Goal: Task Accomplishment & Management: Complete application form

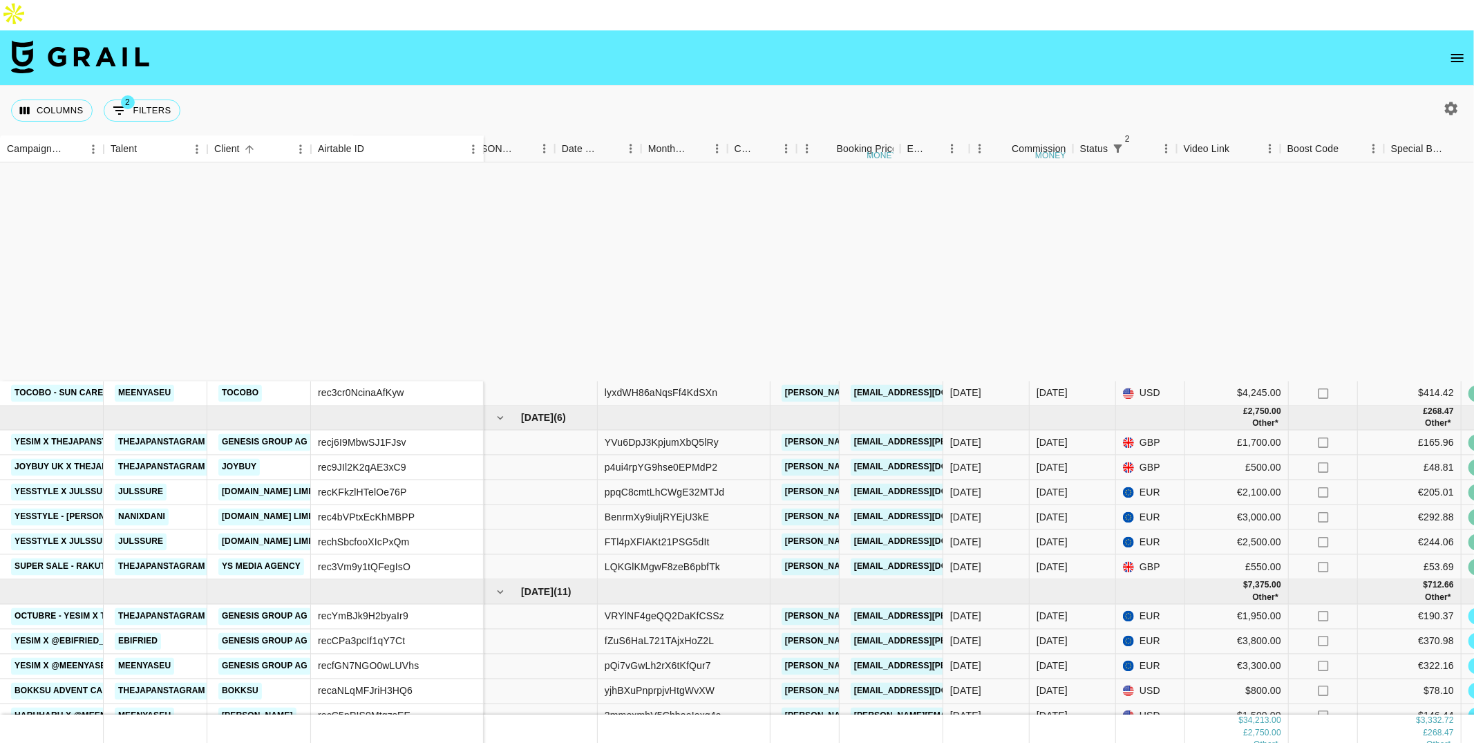
scroll to position [268, 388]
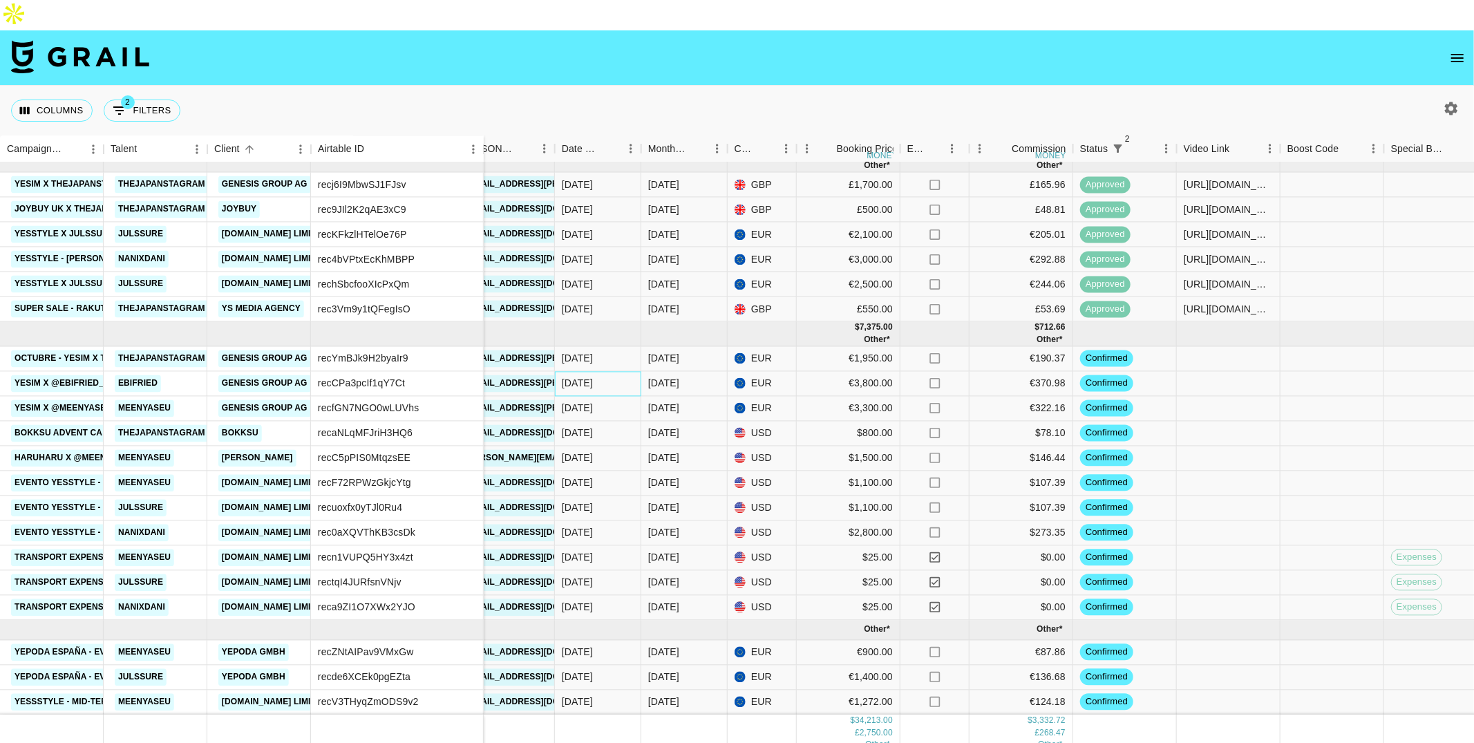
click at [625, 371] on div "[DATE]" at bounding box center [598, 383] width 86 height 25
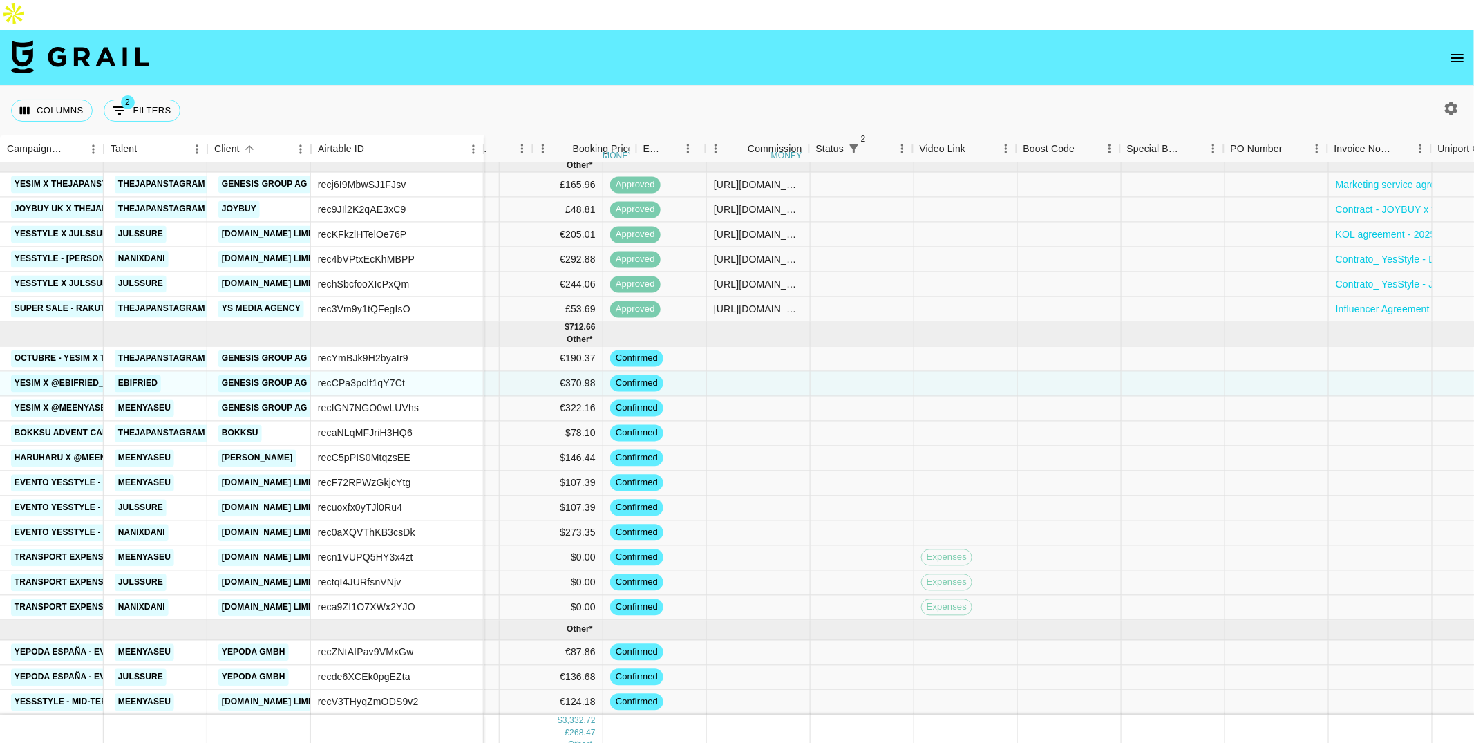
scroll to position [268, 1194]
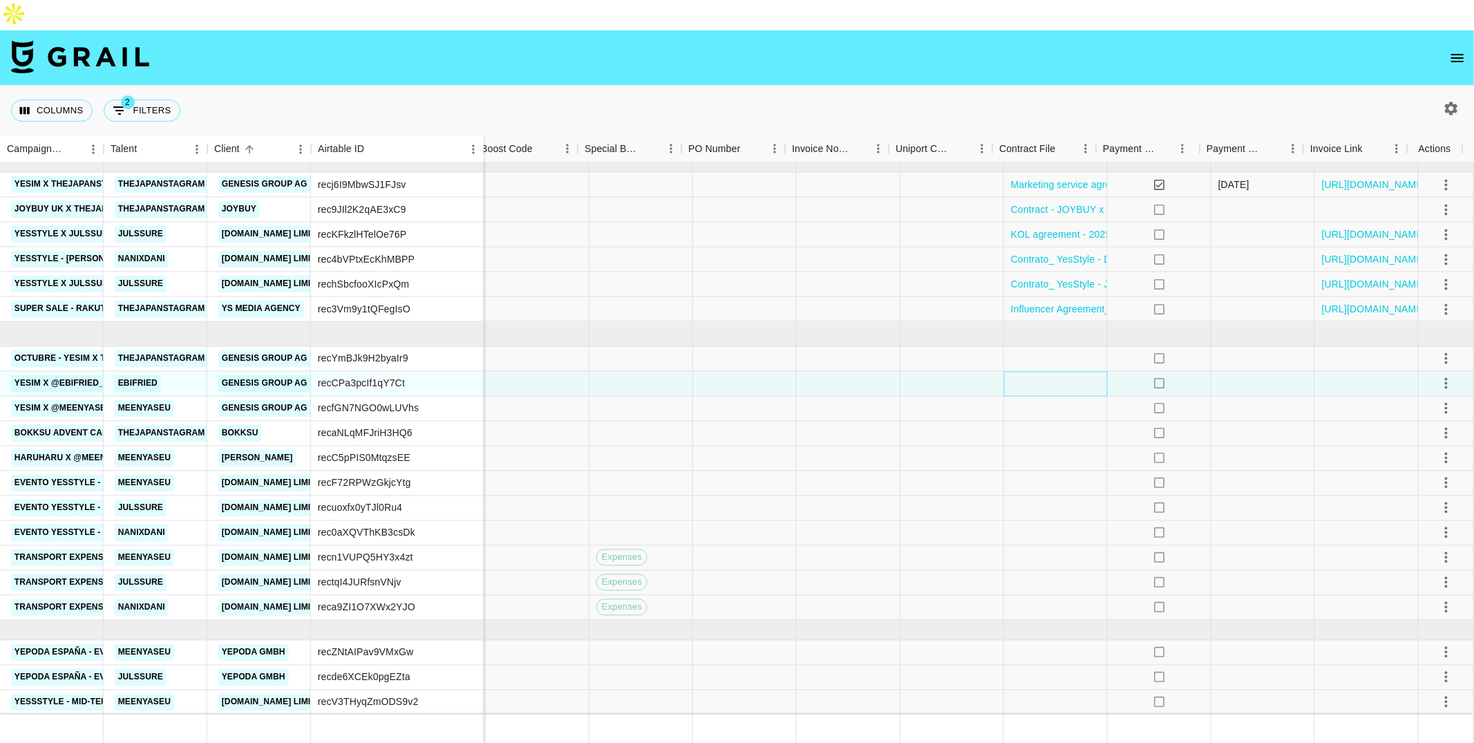
click at [1054, 371] on div at bounding box center [1056, 383] width 104 height 25
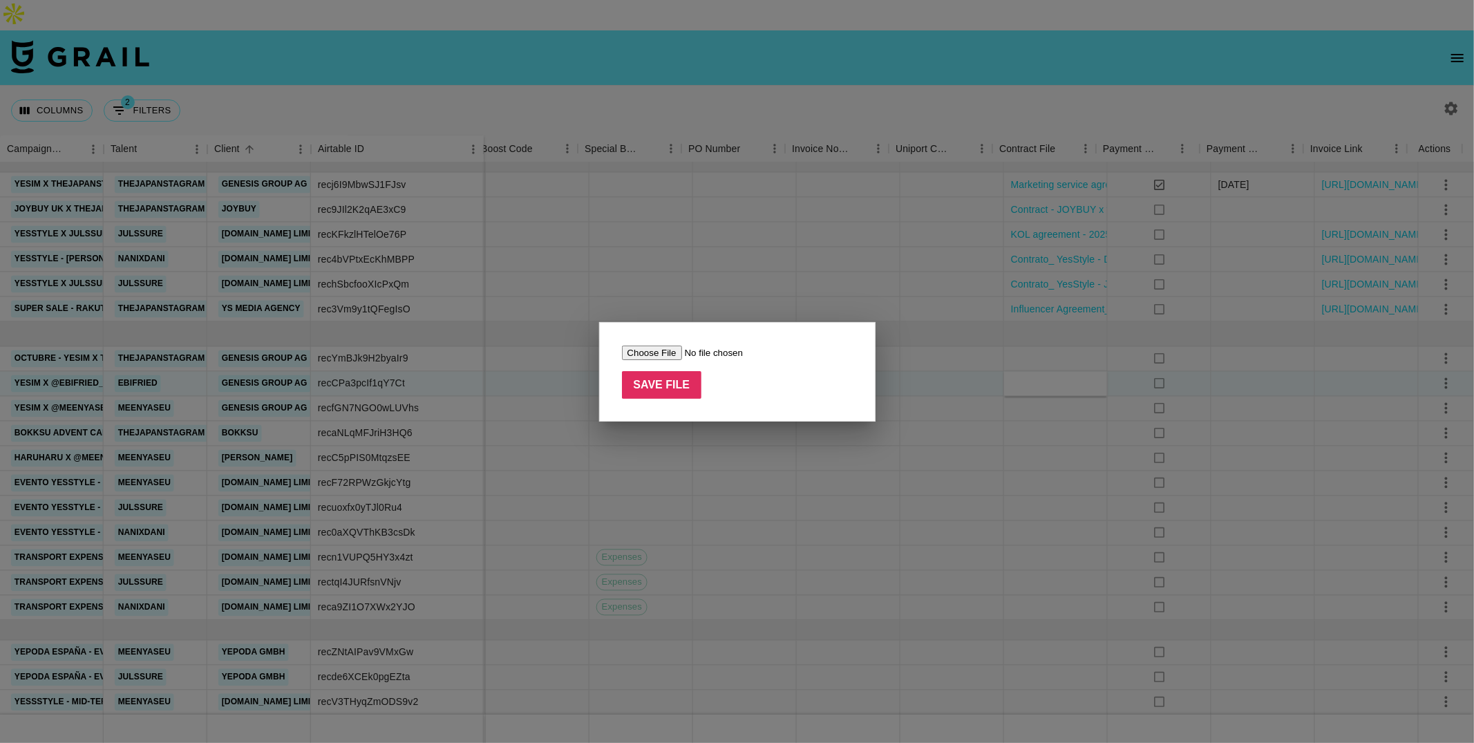
click at [681, 353] on input "file" at bounding box center [709, 353] width 175 height 15
type input "C:\fakepath\MARKETING SERVICE AGREEMENT_Evelyn Lee_Genesis_30092025.pdf"
click at [684, 382] on input "Save File" at bounding box center [662, 385] width 80 height 28
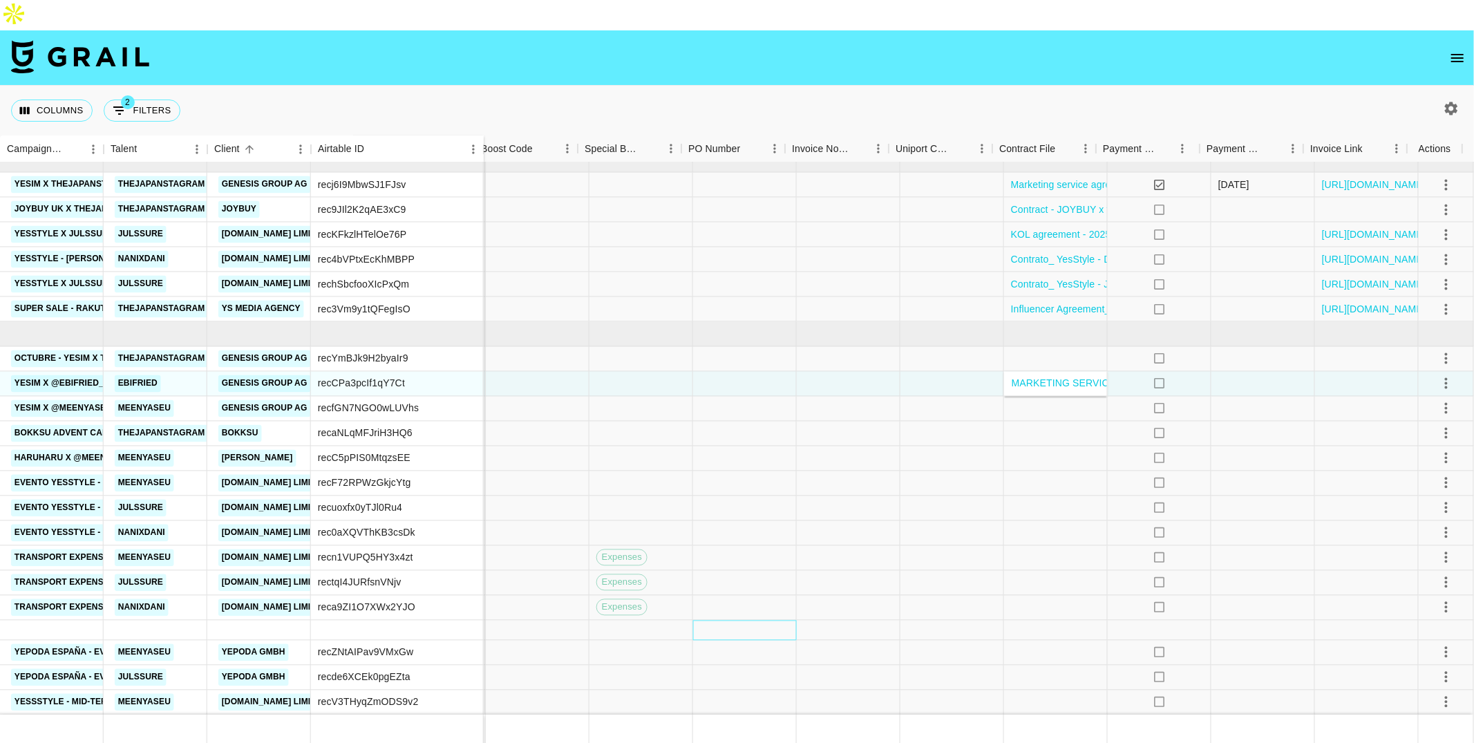
click at [742, 620] on div at bounding box center [745, 630] width 104 height 20
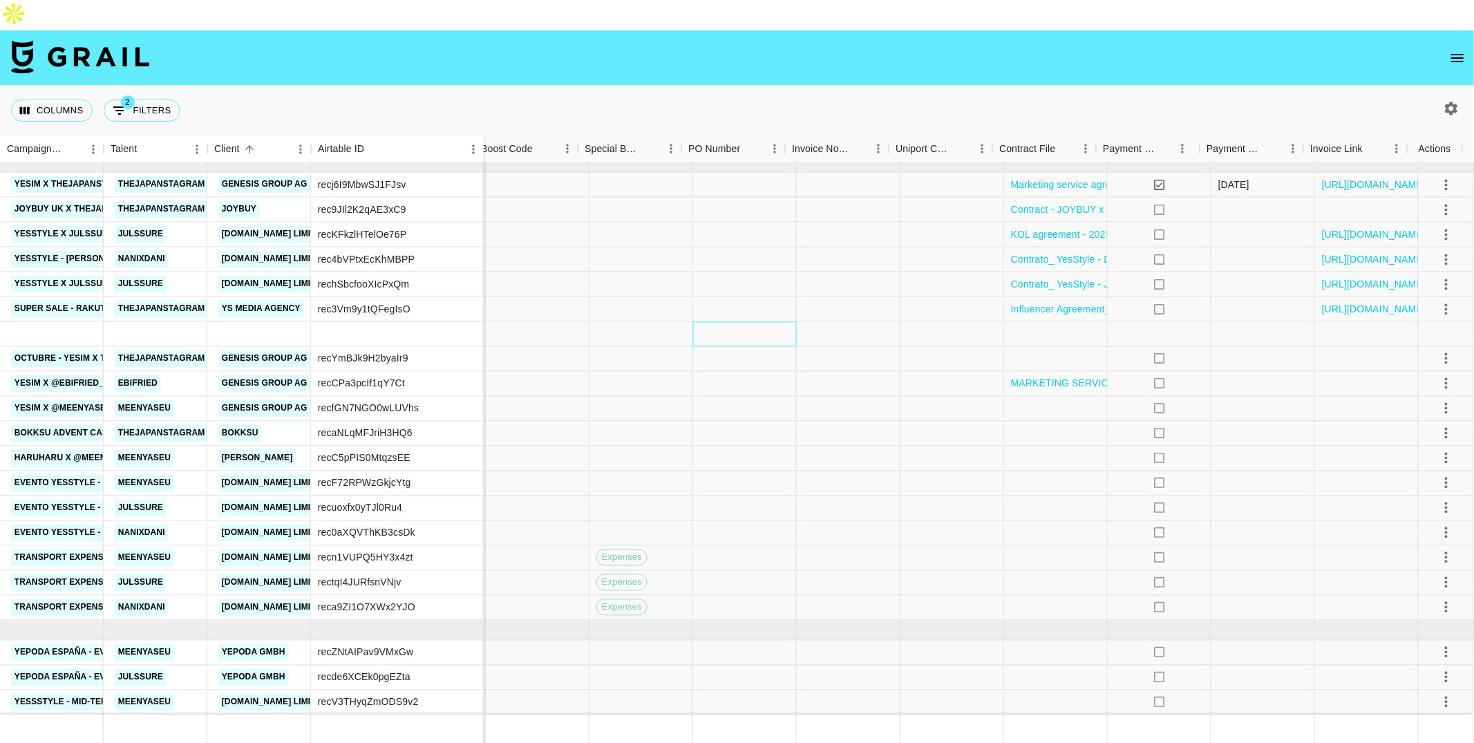
click at [748, 322] on div at bounding box center [745, 334] width 104 height 24
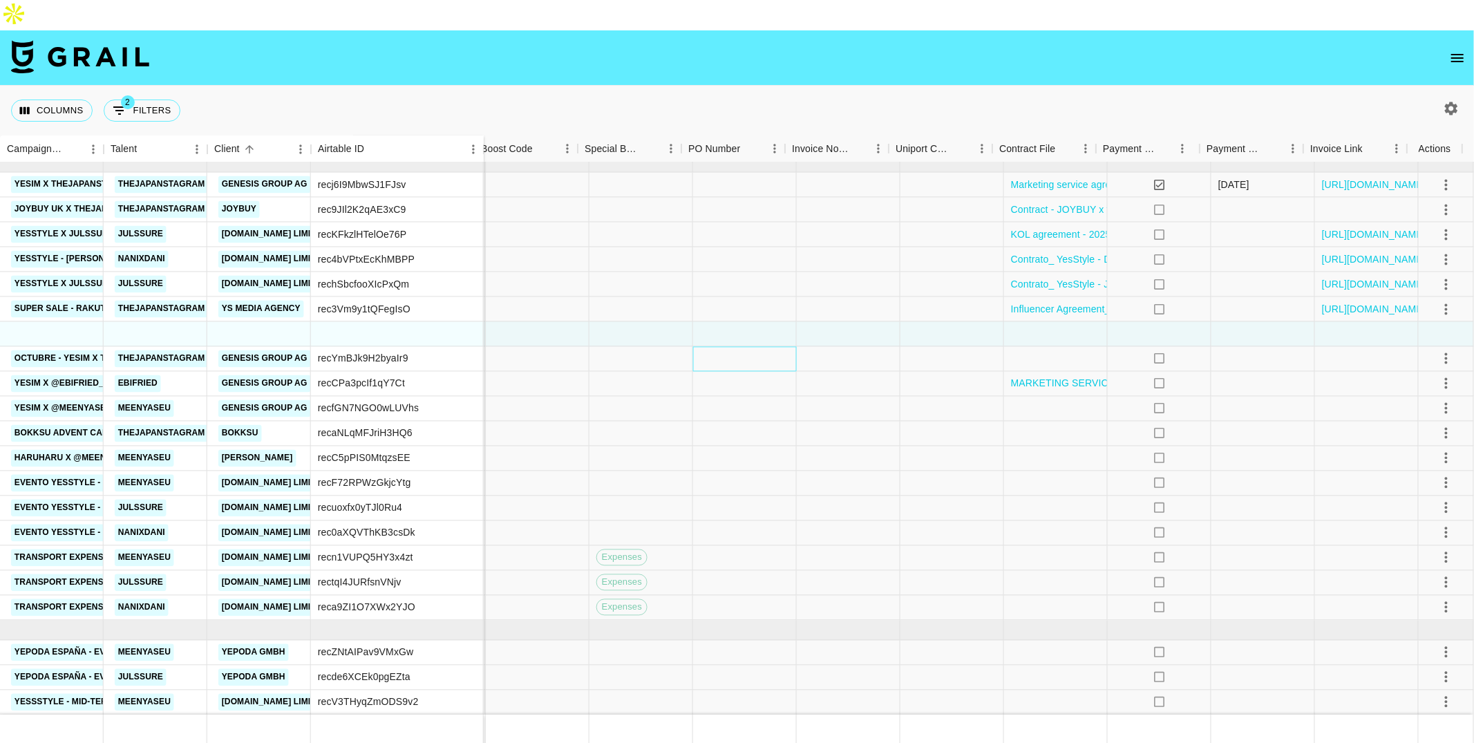
click at [749, 346] on div at bounding box center [745, 358] width 104 height 25
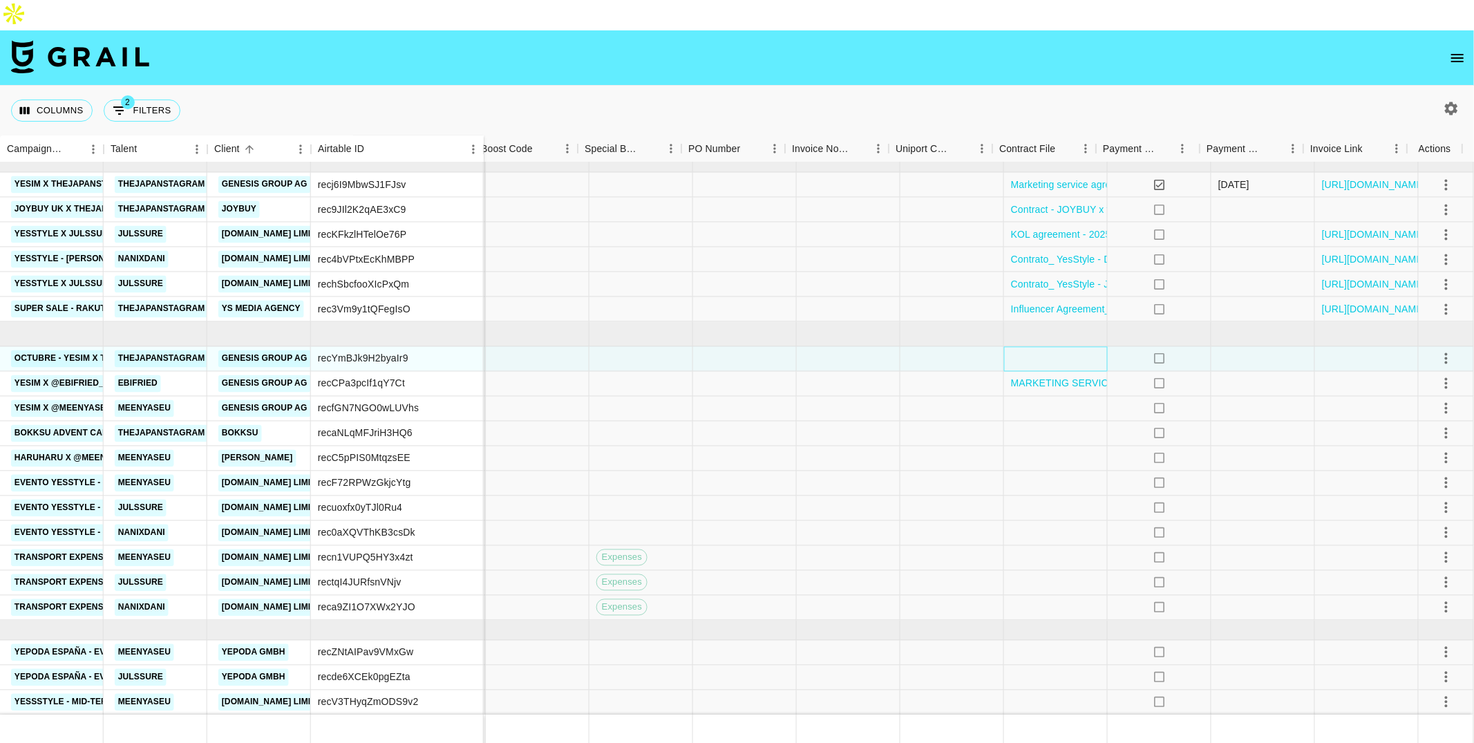
click at [1065, 346] on div at bounding box center [1056, 358] width 104 height 25
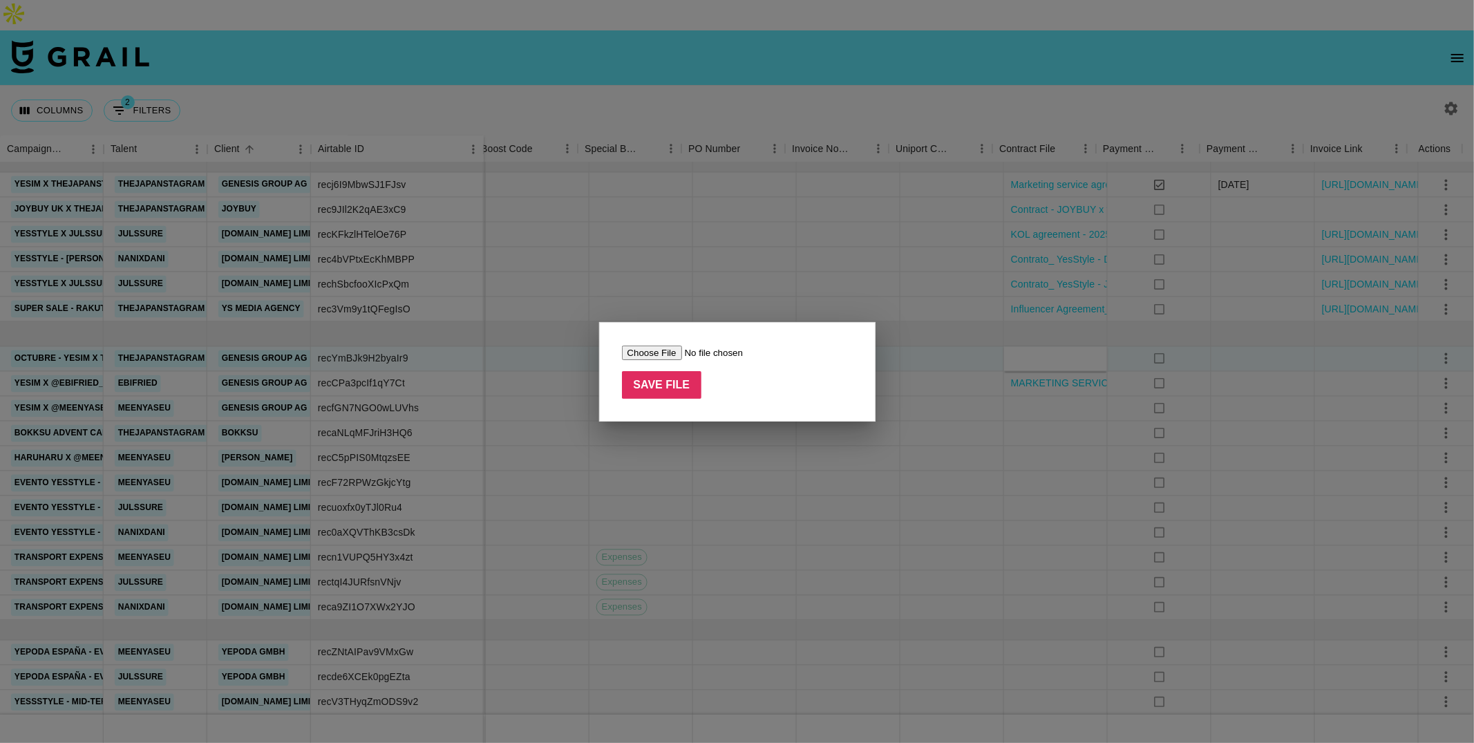
click at [682, 366] on form "Save File" at bounding box center [737, 372] width 231 height 54
click at [681, 358] on input "file" at bounding box center [709, 353] width 175 height 15
type input "C:\fakepath\MARKETING SERVICE AGREEMENT_ Lynne Karina Hutchison_Genesis_3009202…"
click at [657, 391] on input "Save File" at bounding box center [662, 385] width 80 height 28
